Goal: Navigation & Orientation: Find specific page/section

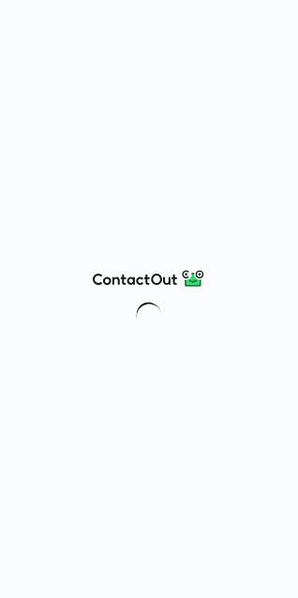
click at [245, 111] on div at bounding box center [149, 299] width 298 height 598
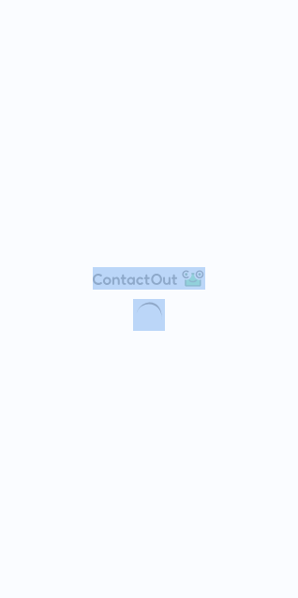
drag, startPoint x: 245, startPoint y: 111, endPoint x: -124, endPoint y: 360, distance: 445.4
click at [0, 360] on html at bounding box center [149, 299] width 298 height 598
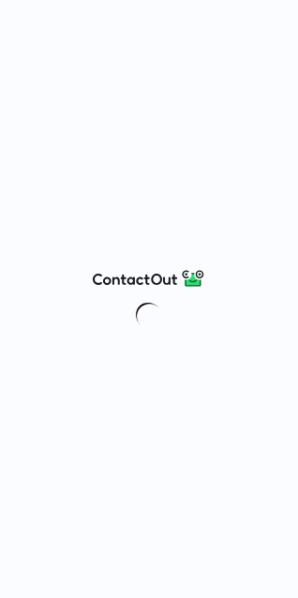
click at [0, 270] on div at bounding box center [149, 299] width 298 height 598
click at [162, 304] on img at bounding box center [149, 315] width 32 height 32
drag, startPoint x: 62, startPoint y: 9, endPoint x: 272, endPoint y: 88, distance: 224.1
click at [272, 88] on div at bounding box center [149, 299] width 298 height 598
